Goal: Entertainment & Leisure: Consume media (video, audio)

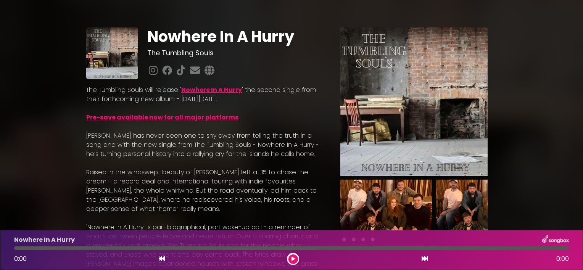
click at [298, 256] on div at bounding box center [293, 259] width 12 height 12
click at [291, 258] on icon at bounding box center [292, 259] width 3 height 5
drag, startPoint x: 577, startPoint y: 78, endPoint x: 574, endPoint y: 119, distance: 40.9
drag, startPoint x: 582, startPoint y: 190, endPoint x: 583, endPoint y: 232, distance: 42.3
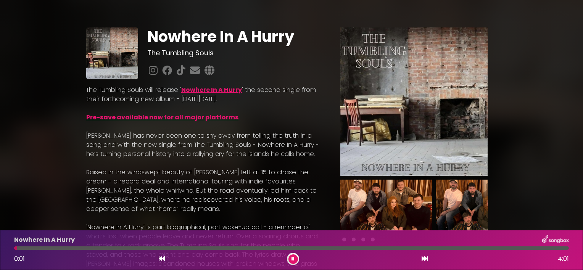
click at [582, 232] on html "× Nowhere In A Hurry The Tumbling Souls . ." at bounding box center [291, 135] width 583 height 270
click at [433, 251] on div "Nowhere In A Hurry 0:04 4:01" at bounding box center [292, 250] width 564 height 30
drag, startPoint x: 577, startPoint y: 183, endPoint x: 579, endPoint y: 203, distance: 20.0
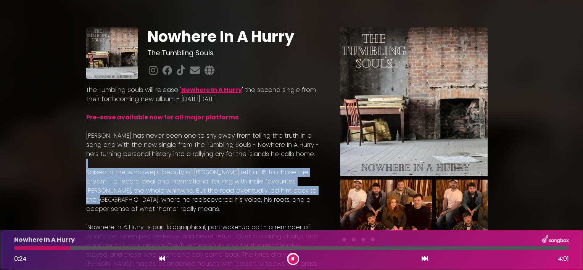
drag, startPoint x: 273, startPoint y: 194, endPoint x: 281, endPoint y: 167, distance: 27.4
click at [548, 240] on img at bounding box center [555, 240] width 27 height 10
click at [560, 240] on img at bounding box center [555, 240] width 27 height 10
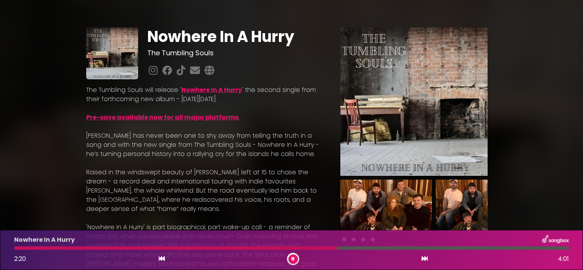
click at [194, 116] on link "Pre-save available now for all major platforms" at bounding box center [162, 117] width 152 height 9
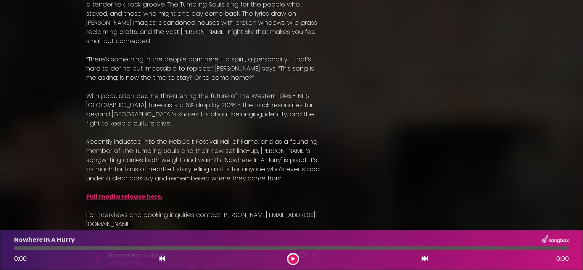
scroll to position [27, 0]
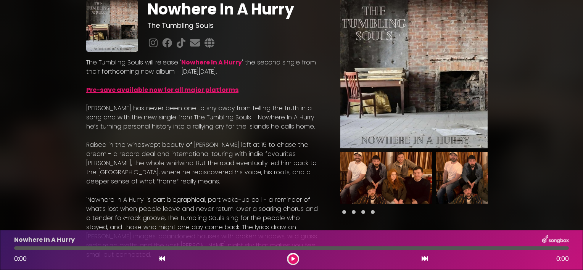
click at [550, 72] on div "Nowhere In A Hurry The Tumbling Souls Nowhere In A Hurry" at bounding box center [291, 262] width 583 height 561
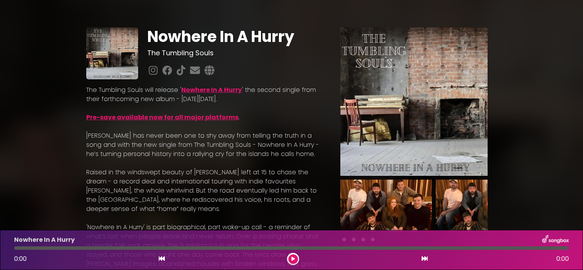
click at [24, 244] on p "Nowhere In A Hurry" at bounding box center [44, 239] width 61 height 9
drag, startPoint x: 575, startPoint y: 178, endPoint x: 573, endPoint y: 246, distance: 68.3
drag, startPoint x: 573, startPoint y: 246, endPoint x: 566, endPoint y: 251, distance: 8.2
click at [566, 251] on div "Nowhere In A Hurry 0:00 0:00" at bounding box center [292, 250] width 564 height 30
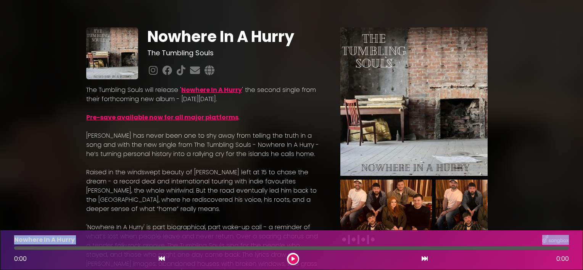
click at [192, 90] on link "Nowhere In A Hurry" at bounding box center [211, 89] width 61 height 9
click at [322, 133] on div "The Tumbling Souls will release ' Nowhere In A Hurry ' the second single from t…" at bounding box center [204, 274] width 245 height 391
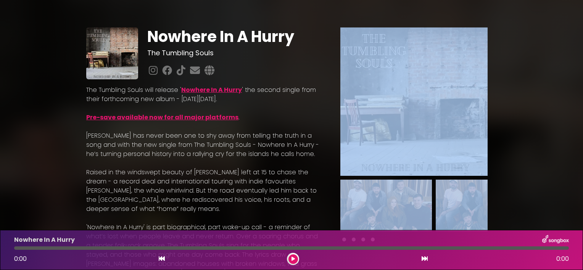
drag, startPoint x: 571, startPoint y: 114, endPoint x: 565, endPoint y: 193, distance: 79.2
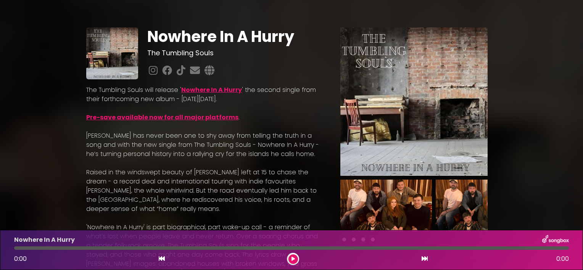
click at [162, 152] on p "[PERSON_NAME] has never been one to shy away from telling the truth in a song a…" at bounding box center [204, 144] width 236 height 27
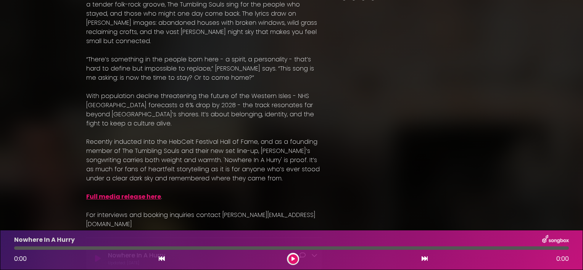
scroll to position [27, 0]
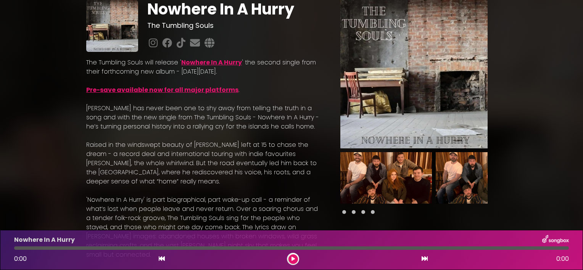
click at [44, 172] on div "Nowhere In A Hurry The Tumbling Souls . . ×" at bounding box center [291, 262] width 503 height 561
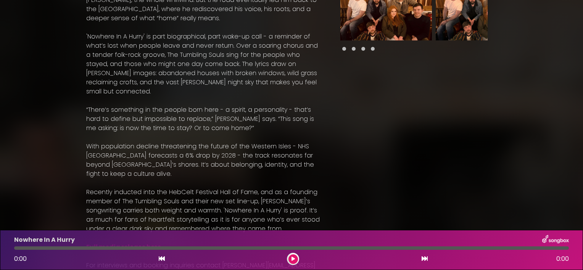
scroll to position [215, 0]
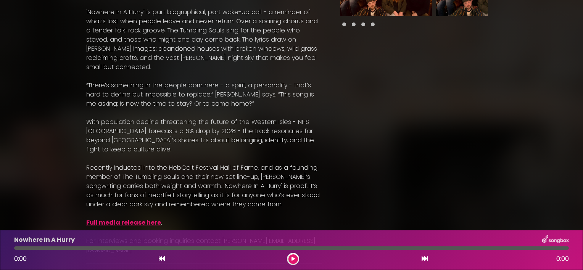
click at [116, 218] on link "Full media release here" at bounding box center [123, 222] width 75 height 9
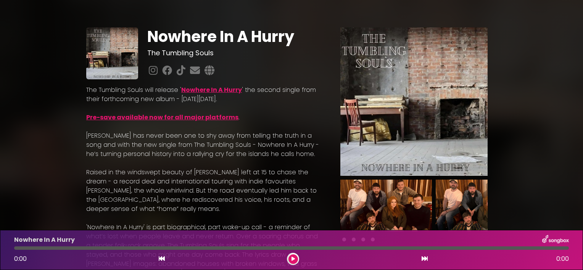
click at [215, 91] on link "Nowhere In A Hurry" at bounding box center [211, 89] width 61 height 9
